Goal: Find specific page/section: Find specific page/section

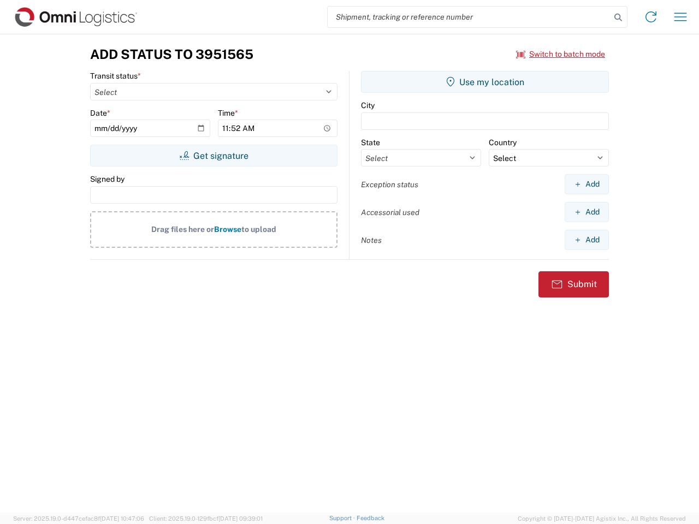
click at [469, 17] on input "search" at bounding box center [469, 17] width 283 height 21
click at [618, 17] on icon at bounding box center [617, 17] width 15 height 15
click at [651, 17] on icon at bounding box center [650, 16] width 17 height 17
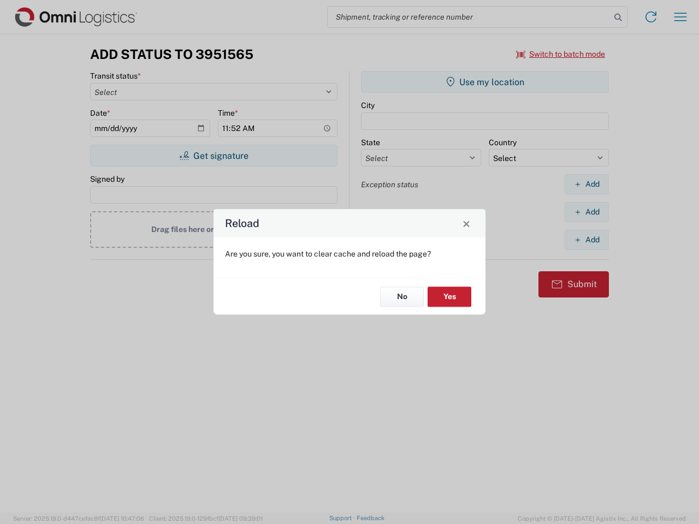
click at [680, 17] on div "Reload Are you sure, you want to clear cache and reload the page? No Yes" at bounding box center [349, 262] width 699 height 524
click at [561, 54] on div "Reload Are you sure, you want to clear cache and reload the page? No Yes" at bounding box center [349, 262] width 699 height 524
click at [213, 156] on div "Reload Are you sure, you want to clear cache and reload the page? No Yes" at bounding box center [349, 262] width 699 height 524
click at [485, 82] on div "Reload Are you sure, you want to clear cache and reload the page? No Yes" at bounding box center [349, 262] width 699 height 524
click at [586, 184] on div "Reload Are you sure, you want to clear cache and reload the page? No Yes" at bounding box center [349, 262] width 699 height 524
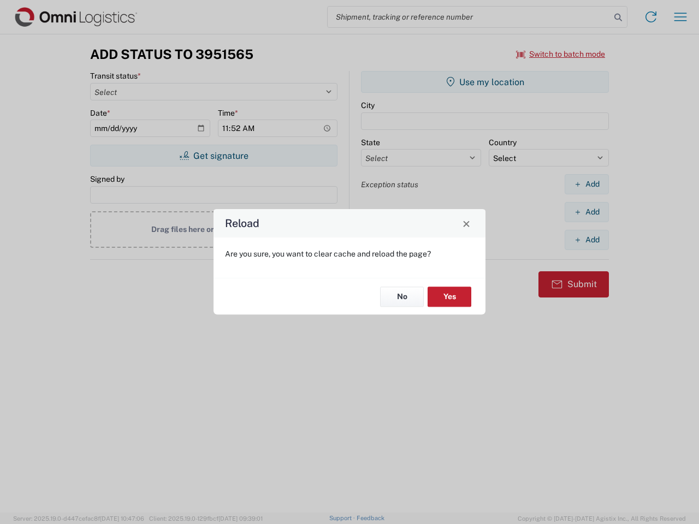
click at [586, 212] on div "Reload Are you sure, you want to clear cache and reload the page? No Yes" at bounding box center [349, 262] width 699 height 524
click at [586, 240] on div "Reload Are you sure, you want to clear cache and reload the page? No Yes" at bounding box center [349, 262] width 699 height 524
